Goal: Information Seeking & Learning: Learn about a topic

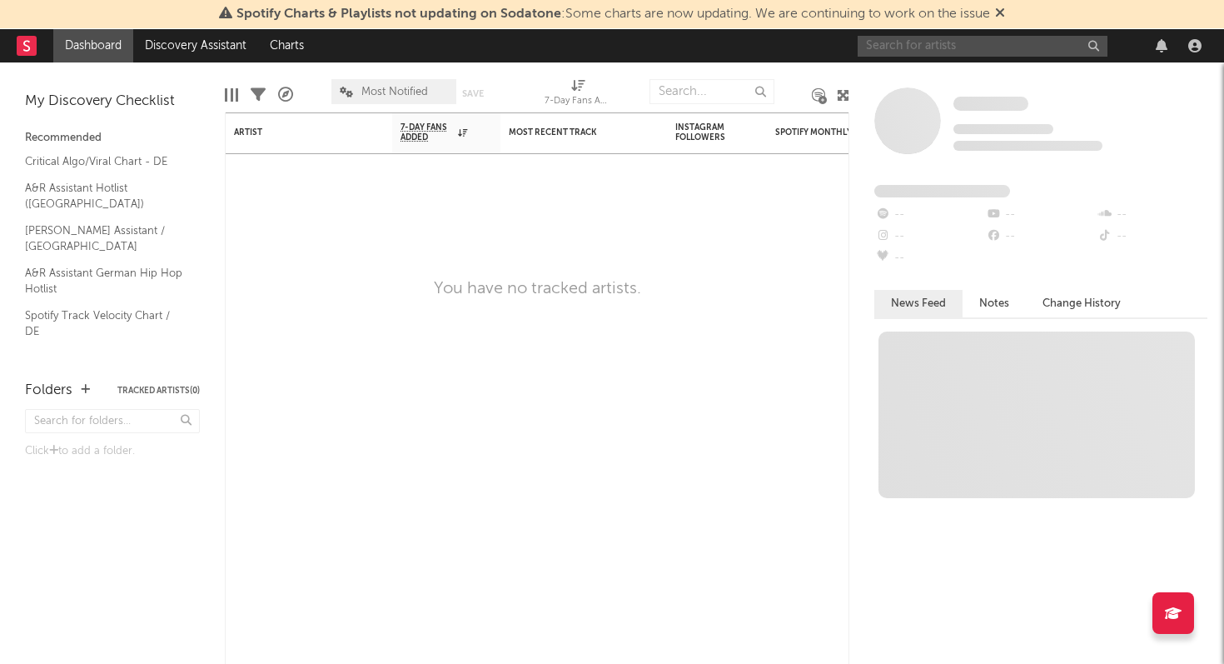
click at [942, 51] on input "text" at bounding box center [983, 46] width 250 height 21
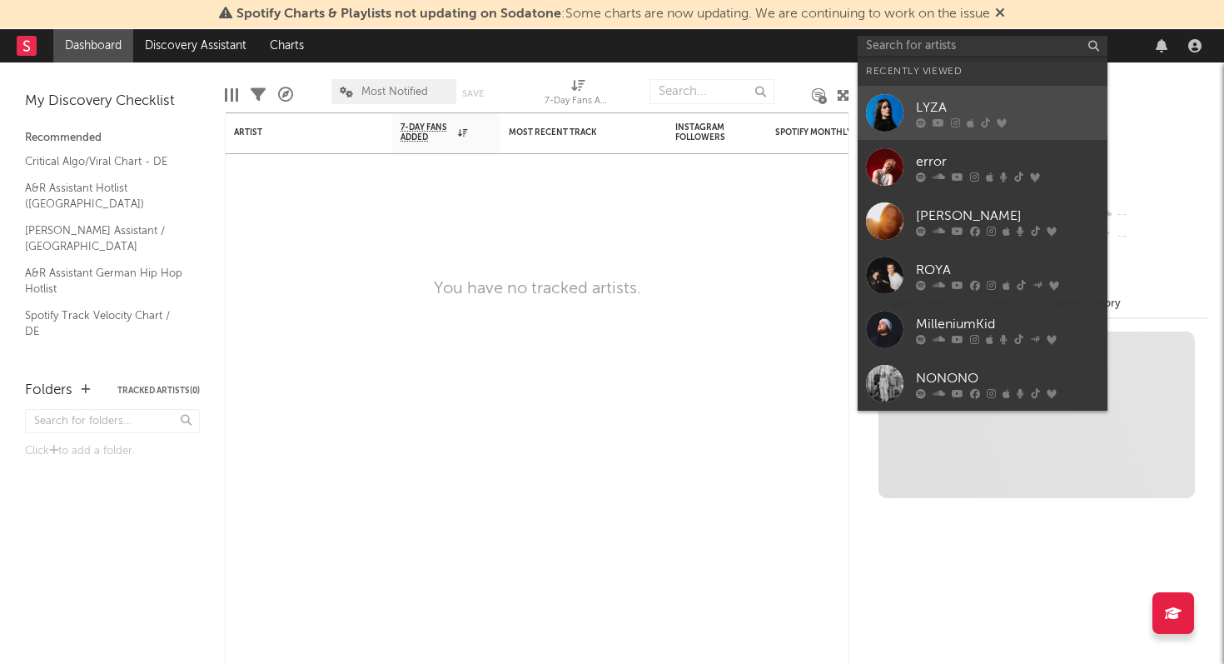
click at [905, 112] on link "LYZA" at bounding box center [983, 113] width 250 height 54
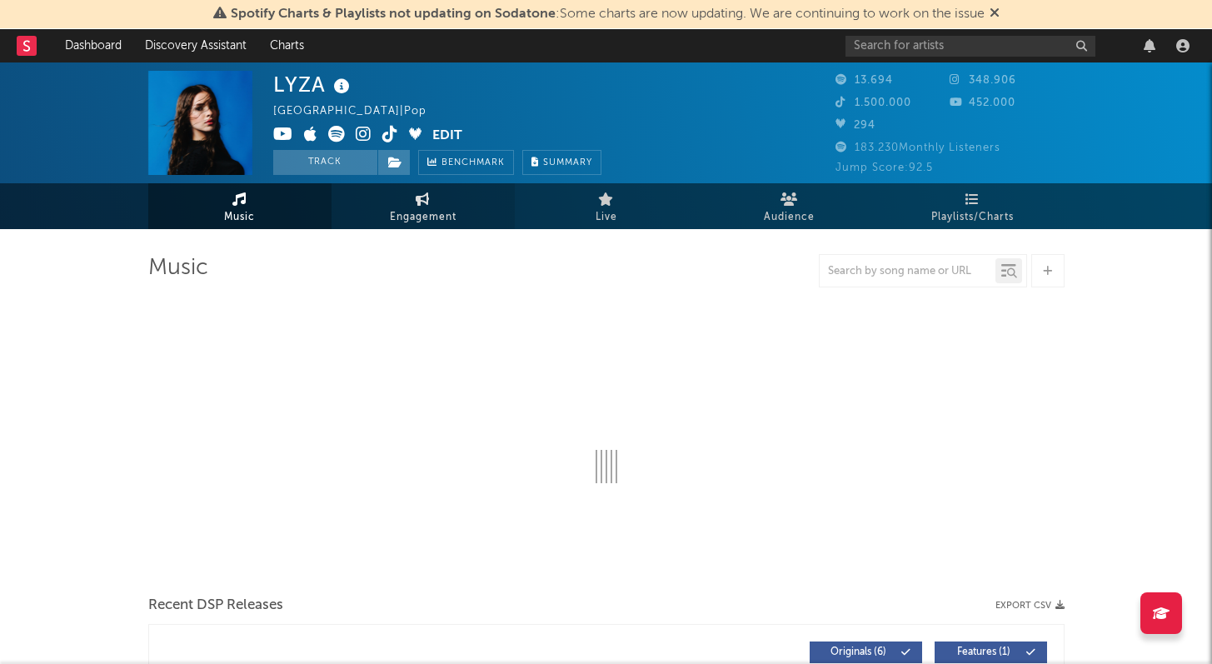
click at [436, 203] on link "Engagement" at bounding box center [423, 206] width 183 height 46
select select "1w"
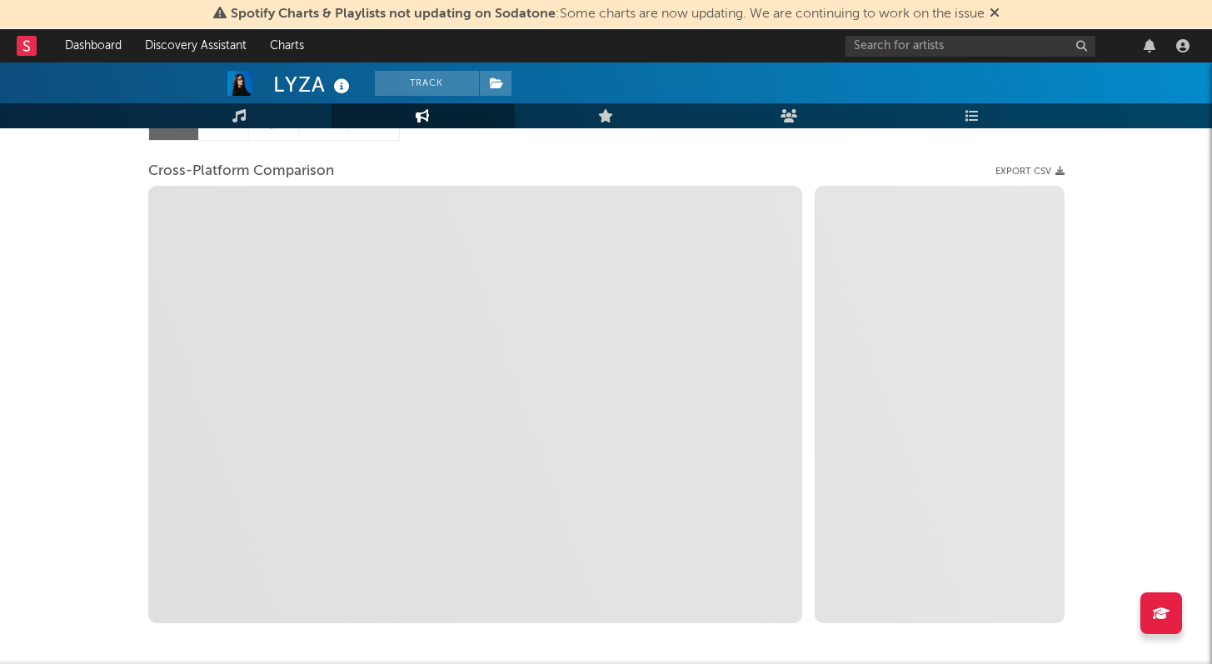
scroll to position [96, 0]
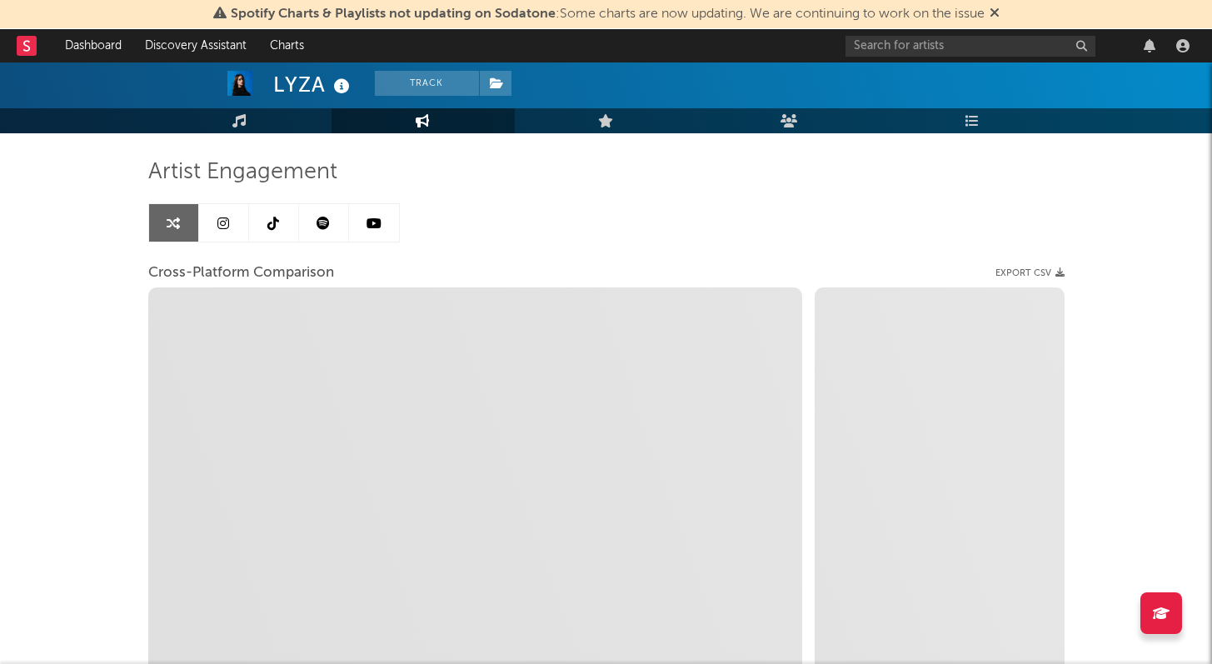
click at [279, 216] on link at bounding box center [274, 222] width 50 height 37
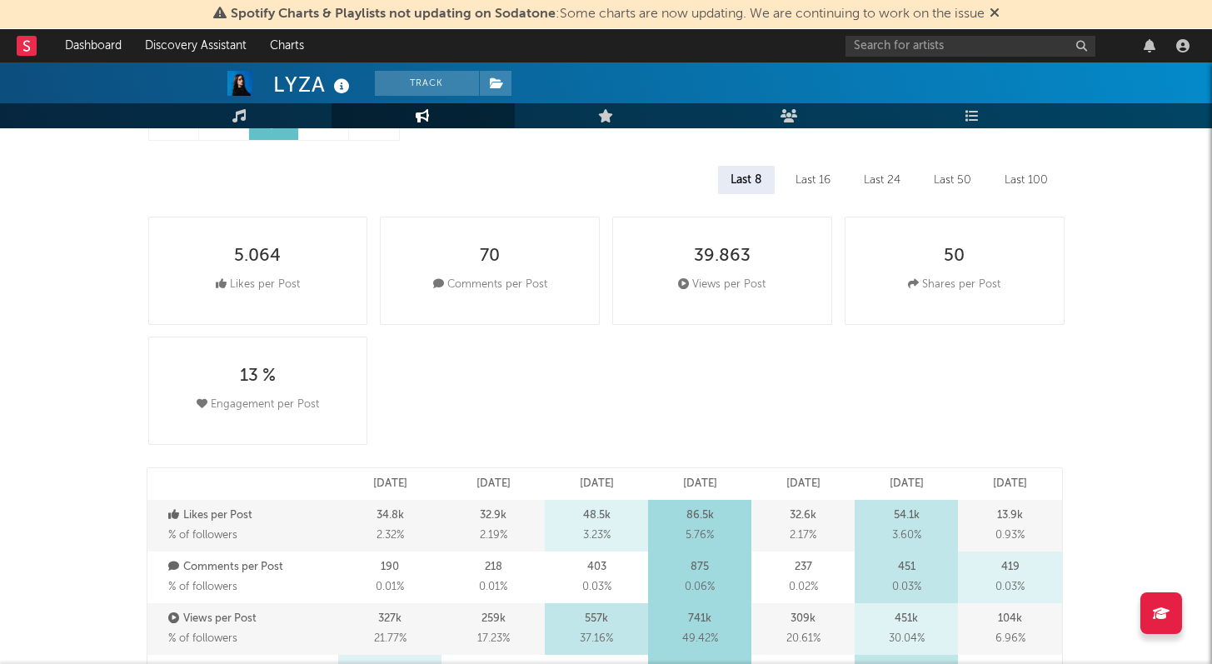
select select "6m"
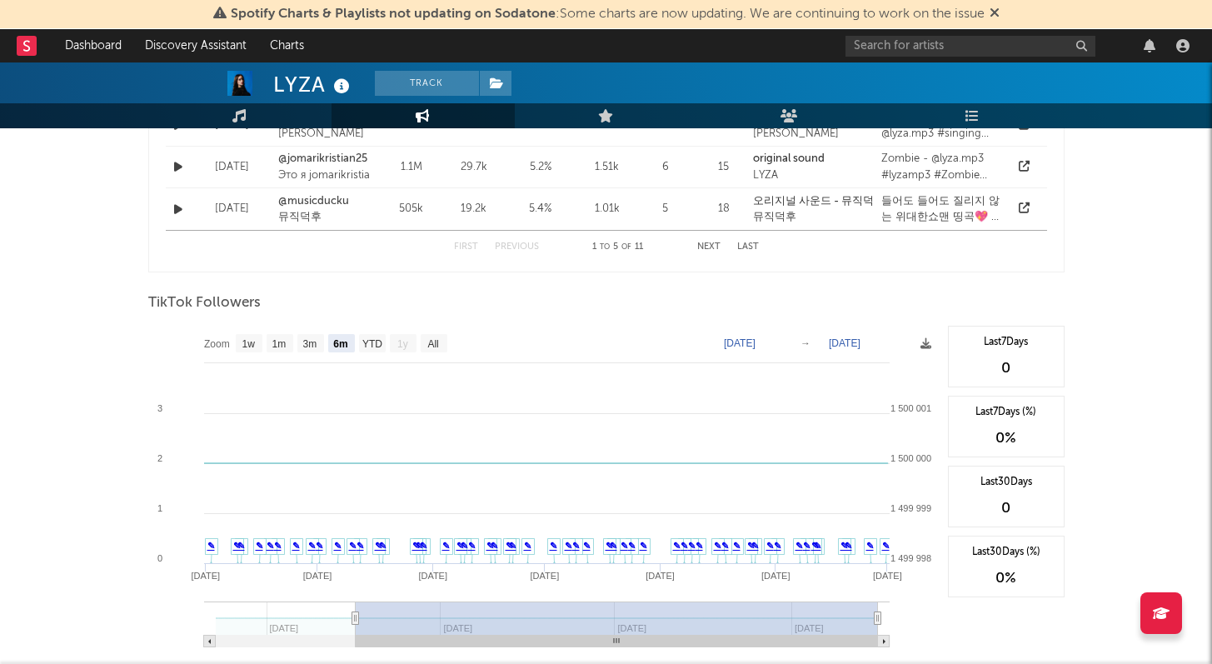
scroll to position [1457, 0]
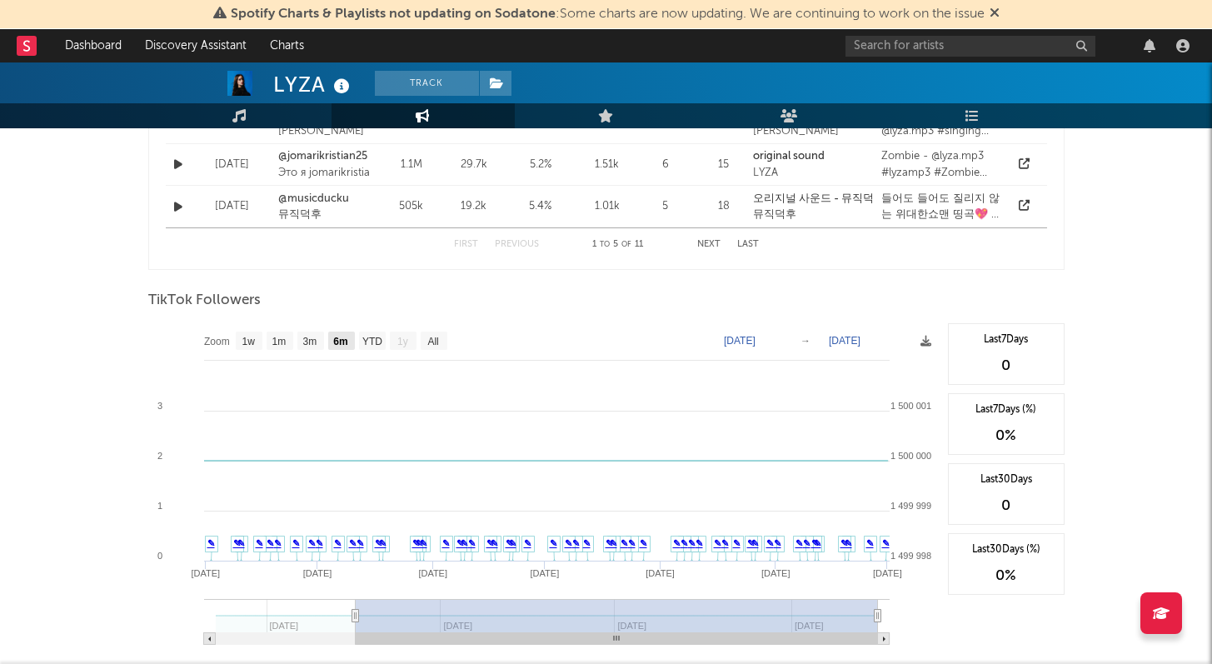
click at [336, 339] on text "6m" at bounding box center [340, 342] width 14 height 12
click at [377, 339] on text "YTD" at bounding box center [371, 342] width 20 height 12
select select "YTD"
type input "[DATE]"
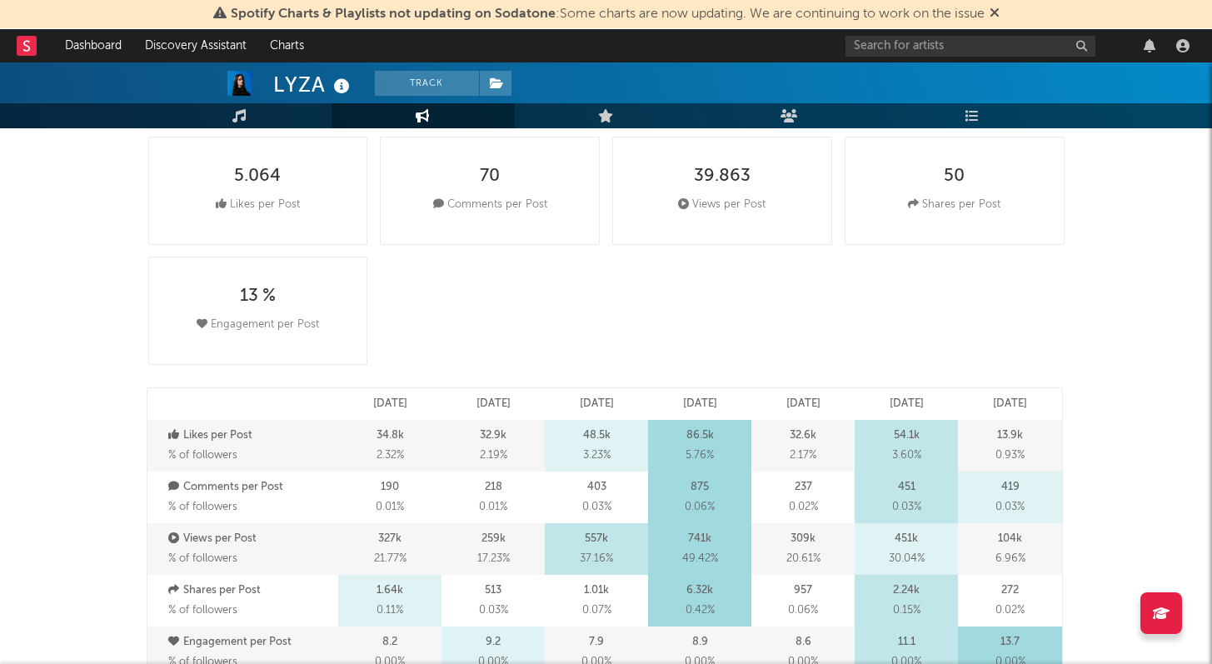
scroll to position [29, 0]
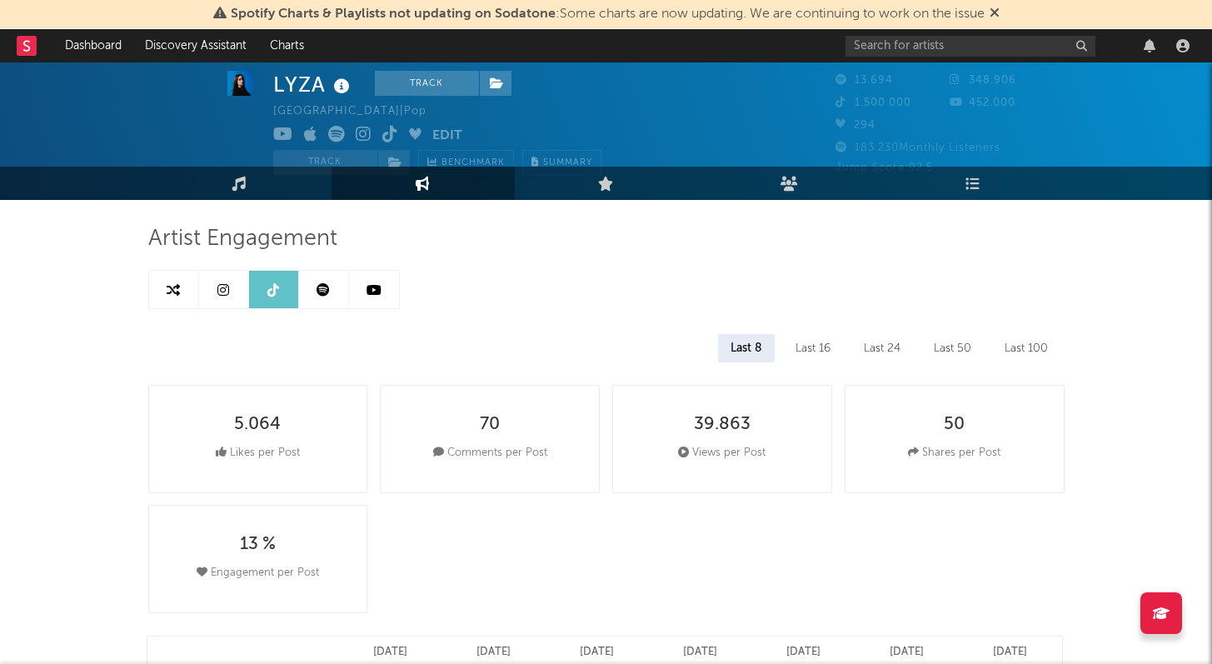
click at [167, 277] on link at bounding box center [174, 289] width 50 height 37
select select "1m"
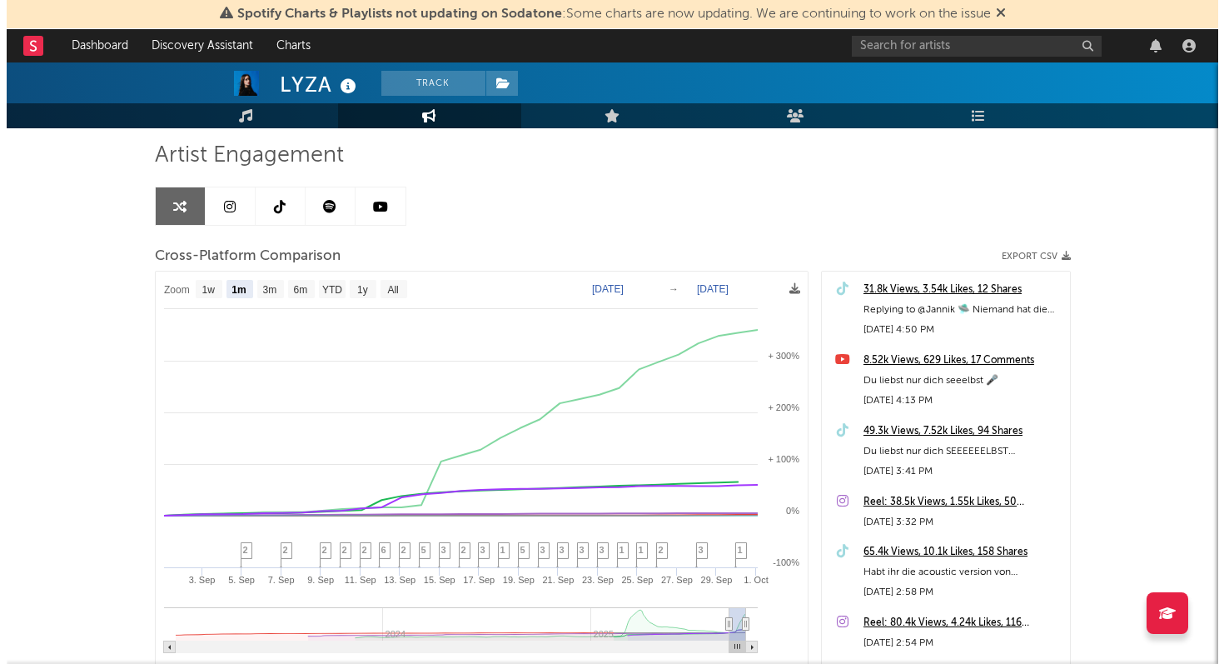
scroll to position [113, 0]
